Goal: Task Accomplishment & Management: Use online tool/utility

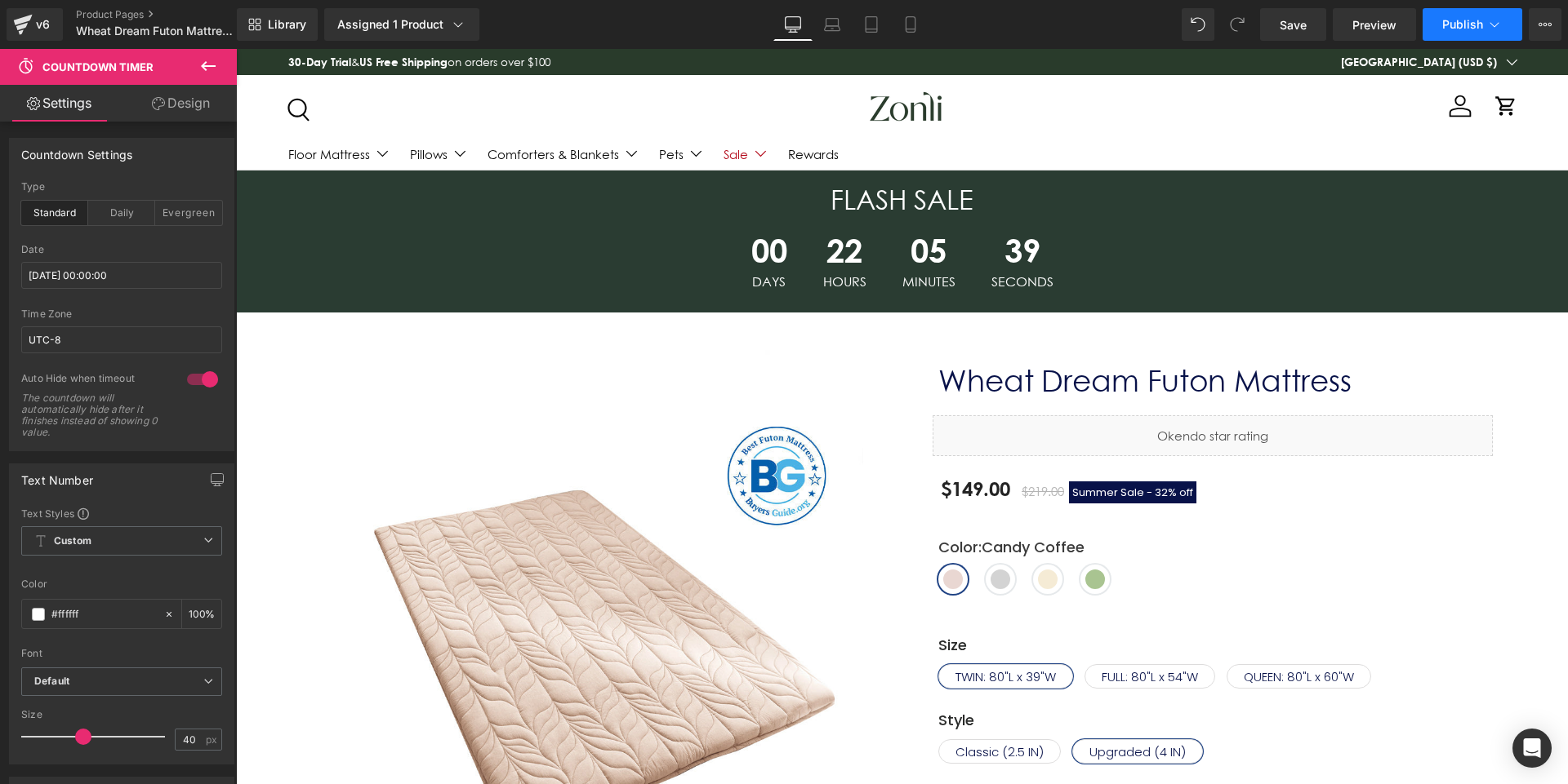
click at [1466, 19] on span "Publish" at bounding box center [1463, 25] width 41 height 14
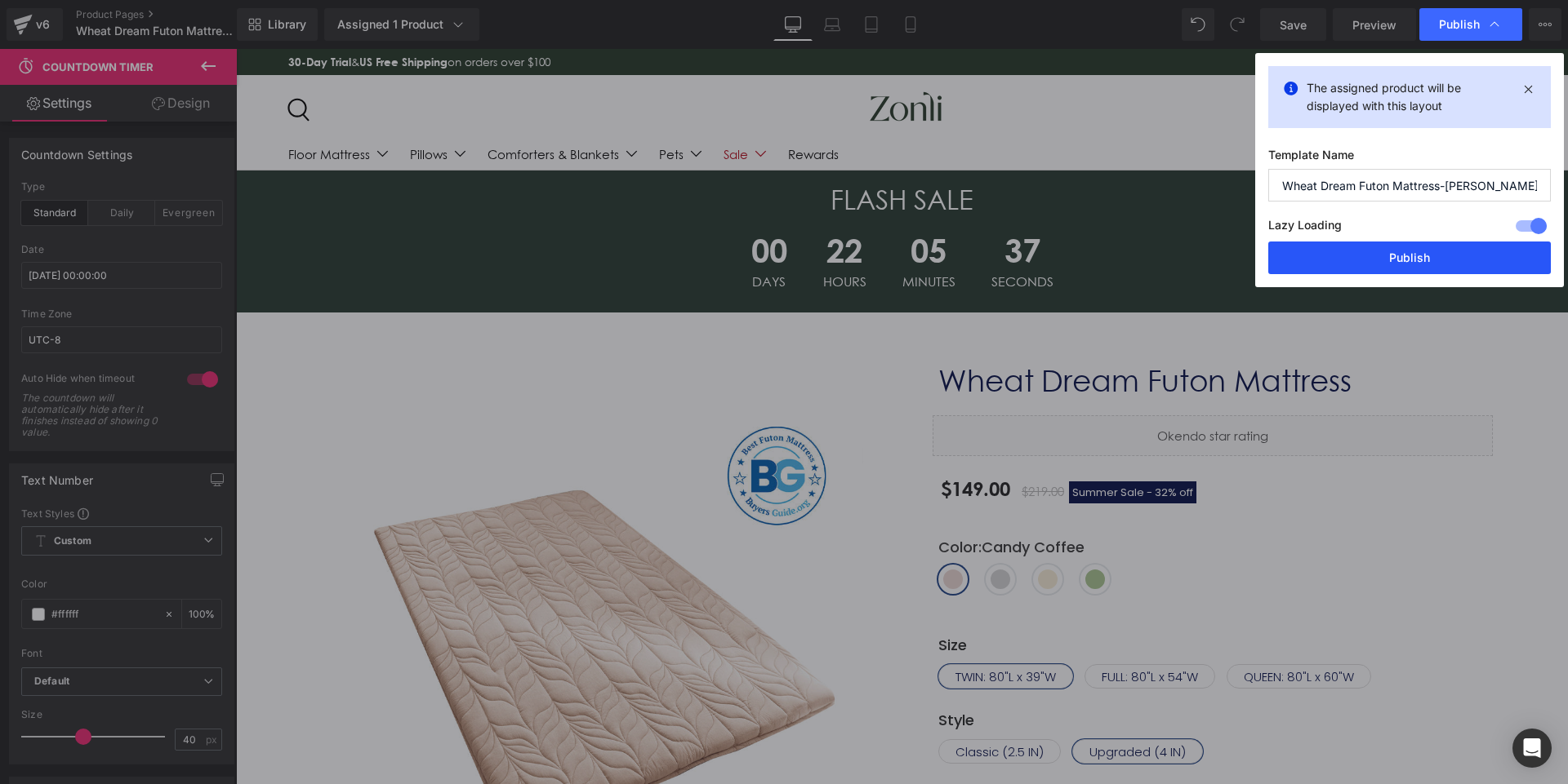
click at [1396, 247] on button "Publish" at bounding box center [1409, 258] width 283 height 33
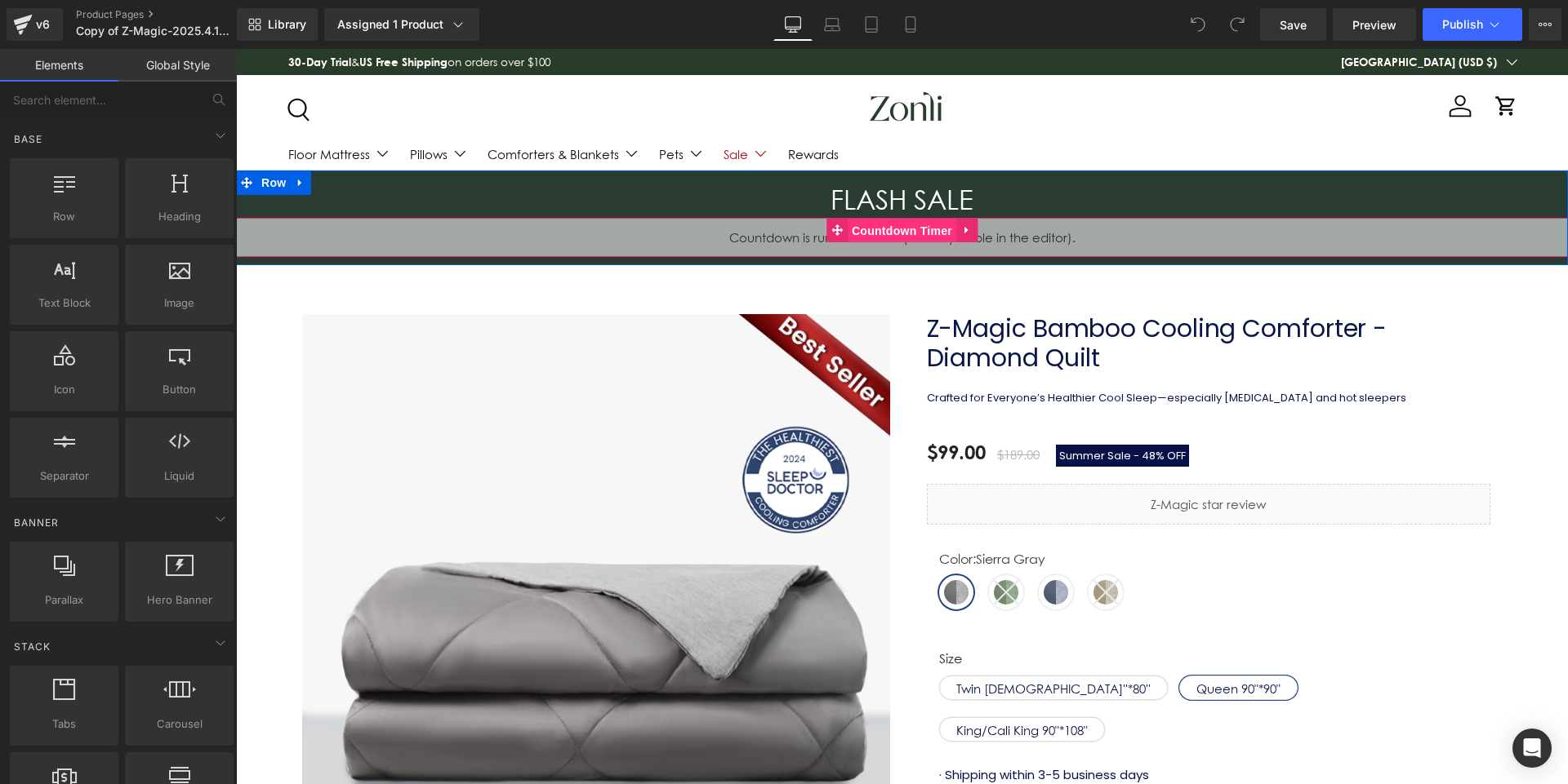
click at [885, 230] on span "Countdown Timer" at bounding box center [902, 230] width 109 height 24
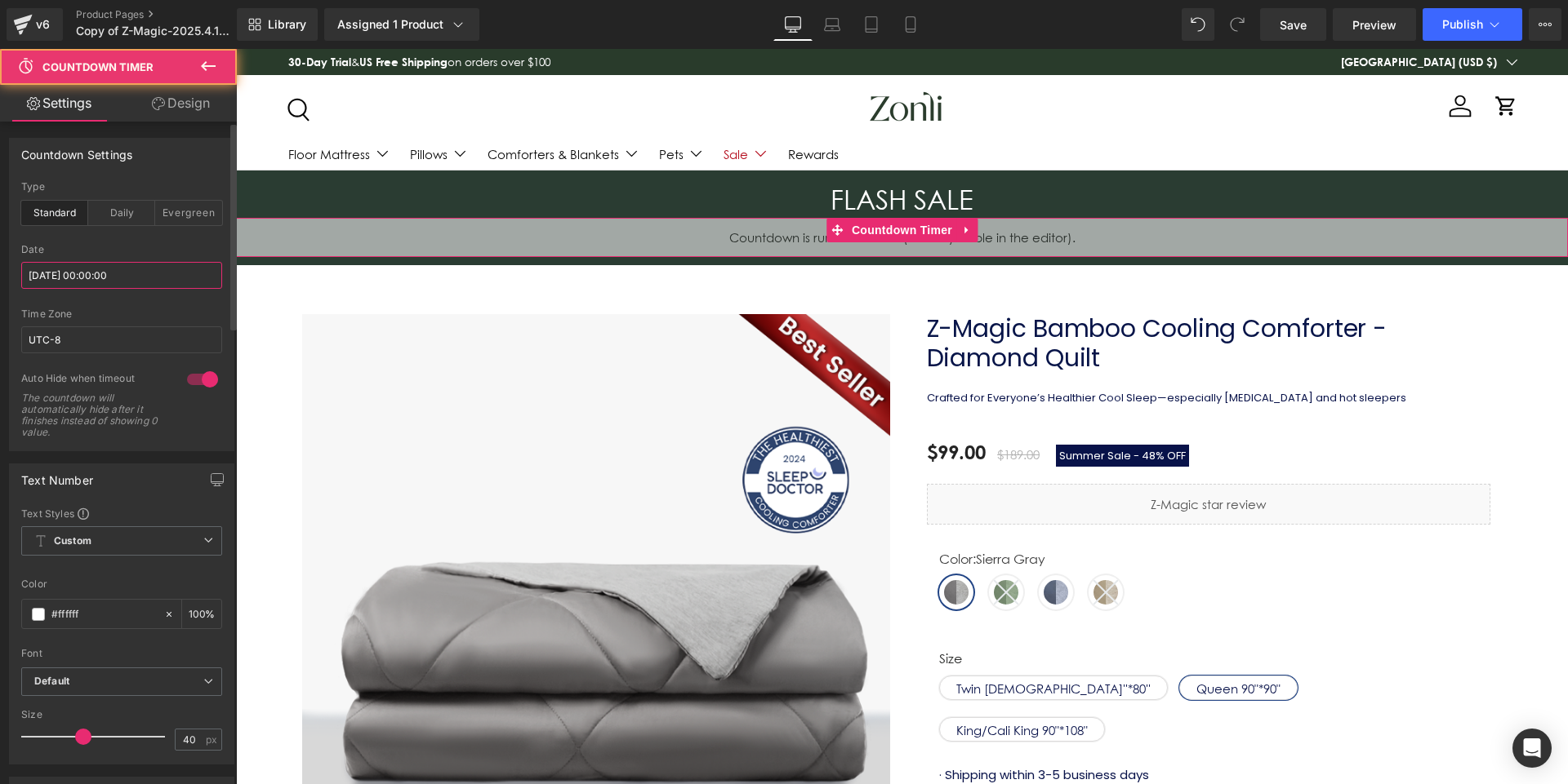
click at [142, 274] on input "2025/08/13 00:00:00" at bounding box center [122, 276] width 201 height 27
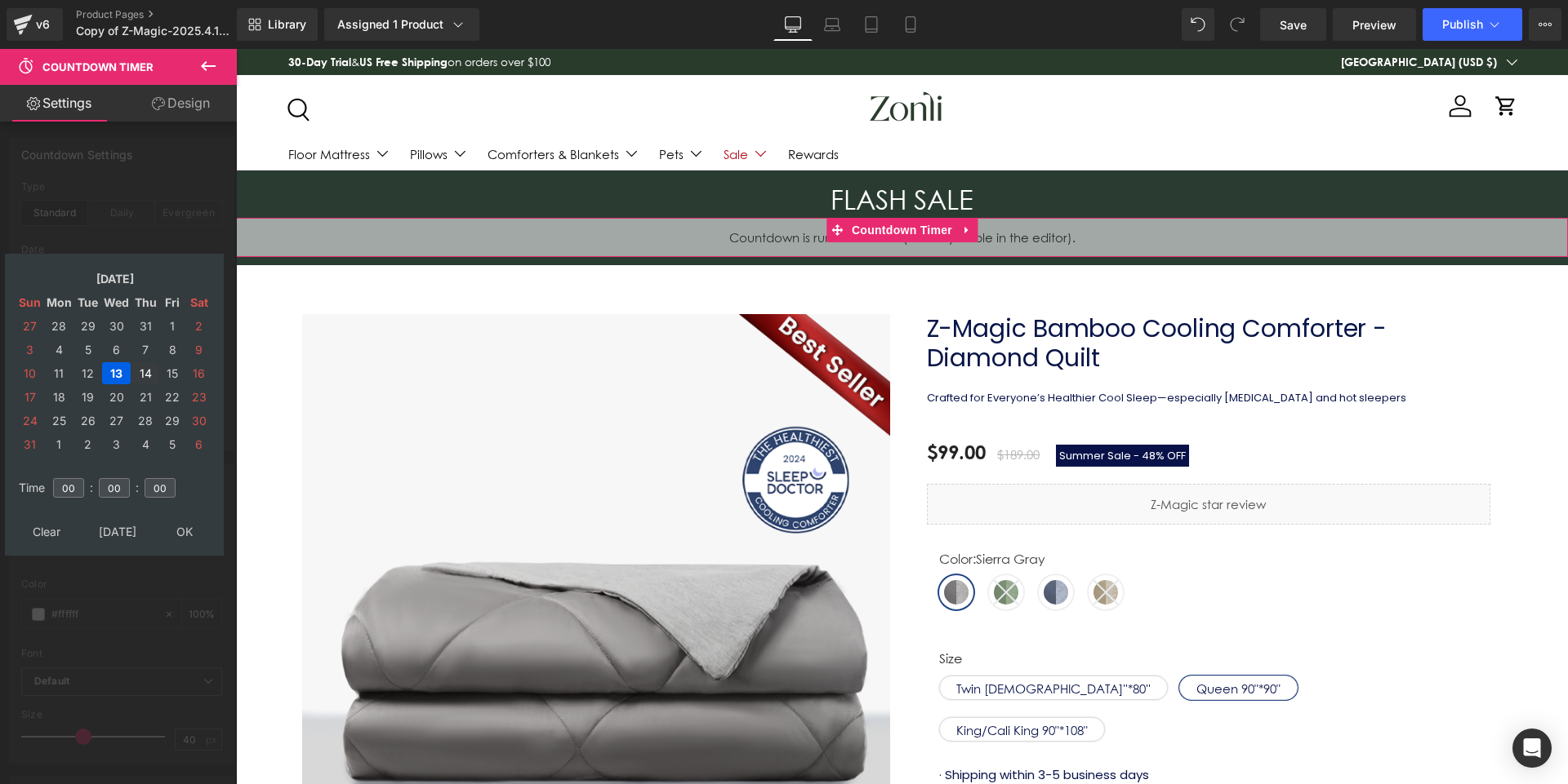
click at [140, 371] on td "14" at bounding box center [145, 373] width 26 height 22
type input "[DATE] 00:00:00"
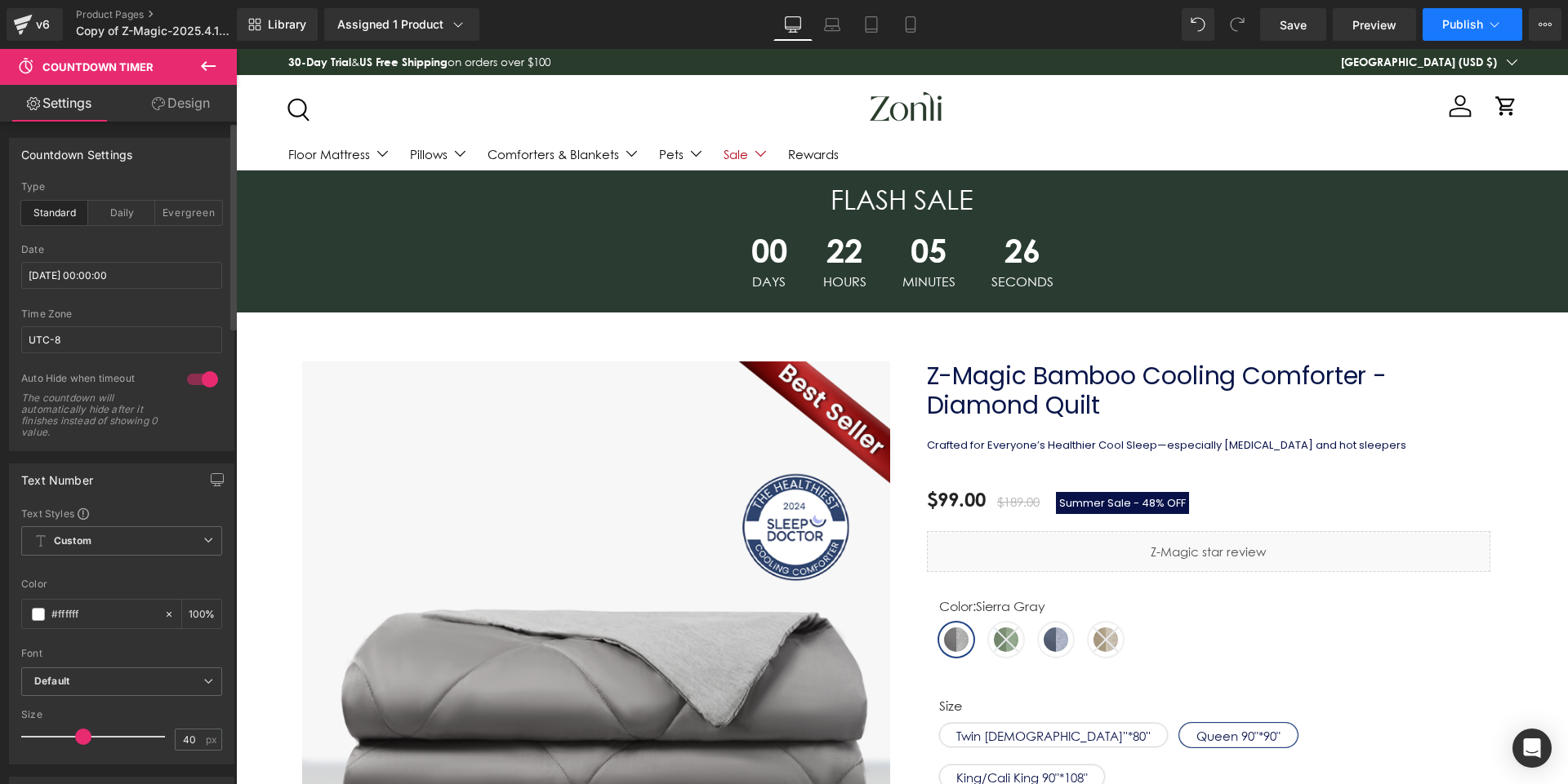
click at [1481, 12] on button "Publish" at bounding box center [1472, 24] width 99 height 33
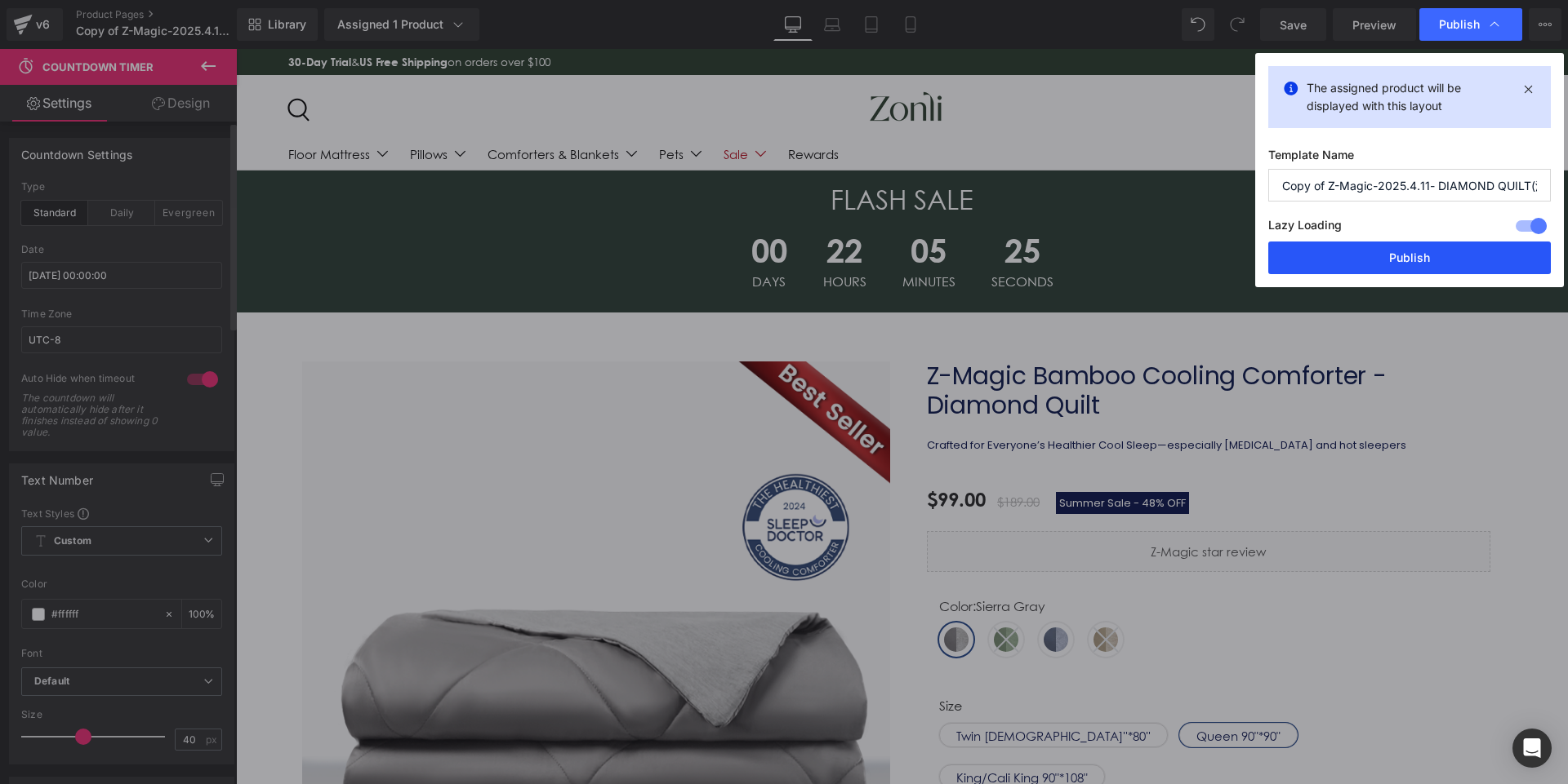
click at [1410, 263] on button "Publish" at bounding box center [1409, 258] width 283 height 33
